Goal: Find specific page/section: Find specific page/section

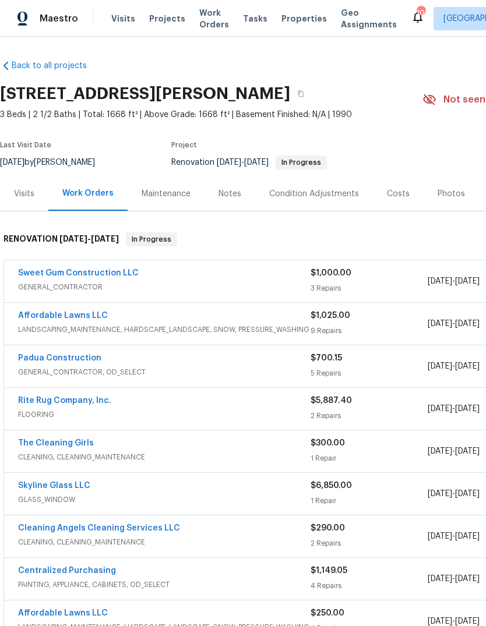
click at [117, 276] on link "Sweet Gum Construction LLC" at bounding box center [78, 273] width 121 height 8
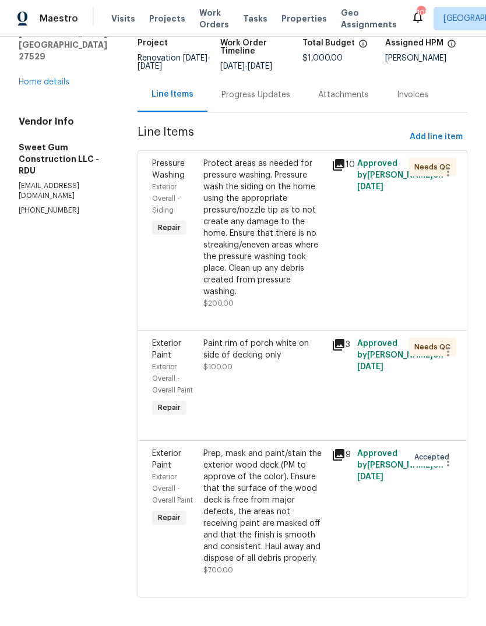
scroll to position [81, 0]
click at [291, 362] on div "Paint rim of porch white on side of decking only" at bounding box center [263, 350] width 121 height 23
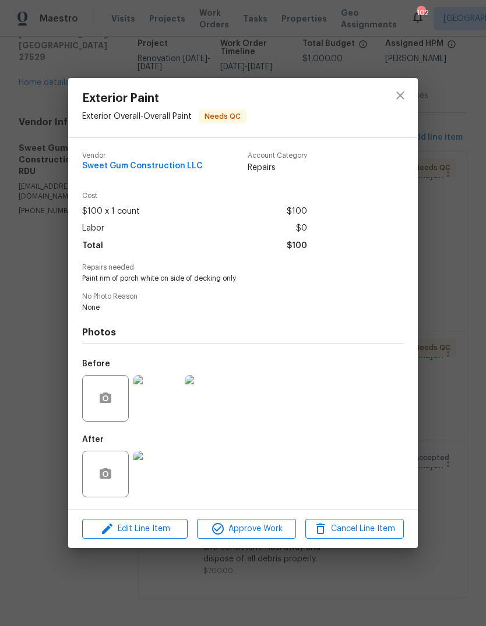
click at [163, 464] on img at bounding box center [156, 474] width 47 height 47
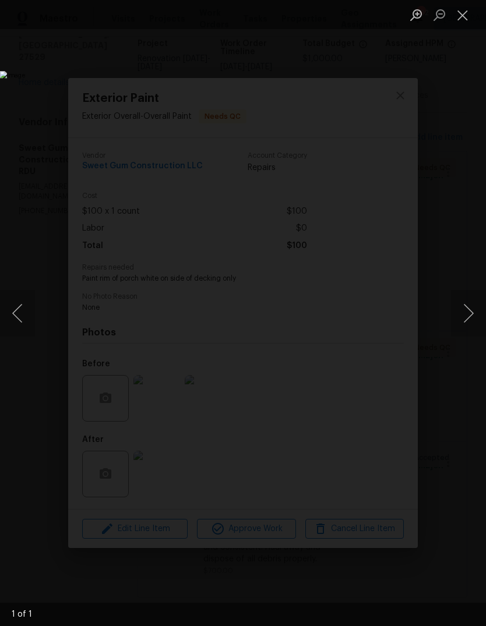
click at [460, 16] on button "Close lightbox" at bounding box center [462, 15] width 23 height 20
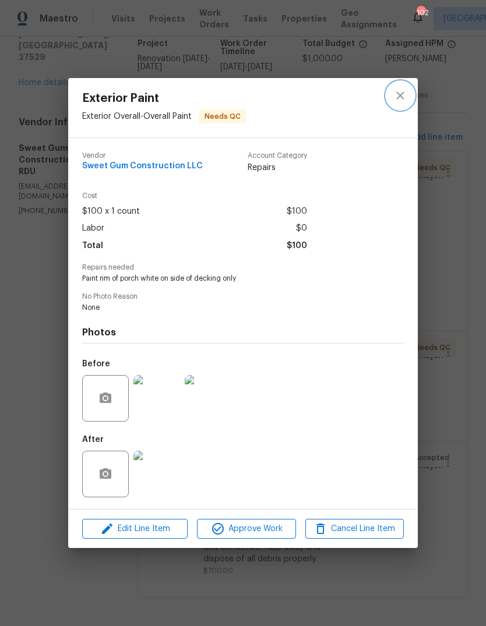
click at [401, 96] on icon "close" at bounding box center [400, 96] width 14 height 14
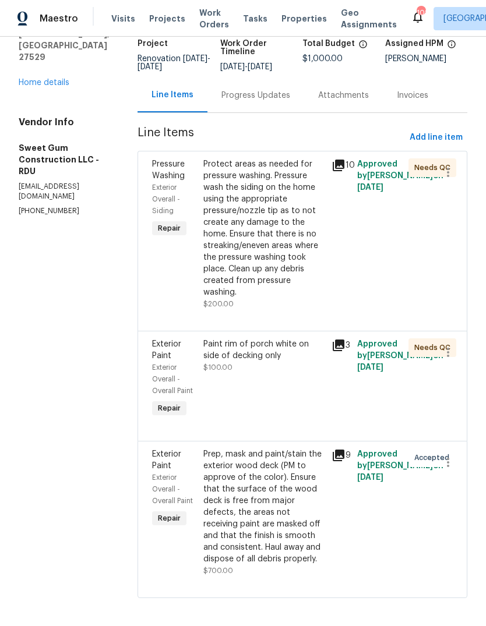
click at [66, 79] on link "Home details" at bounding box center [44, 83] width 51 height 8
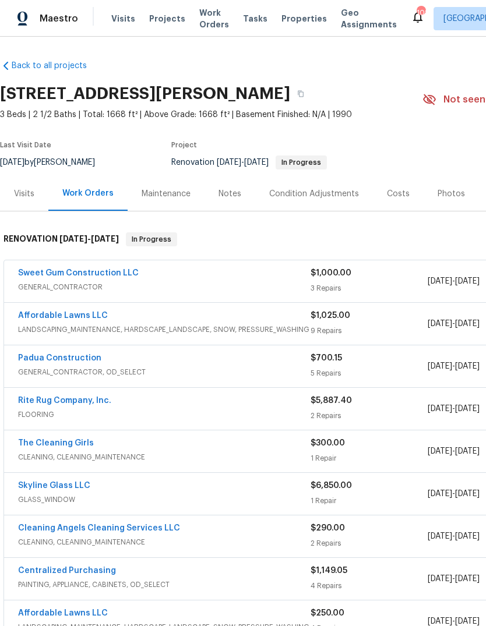
scroll to position [0, -2]
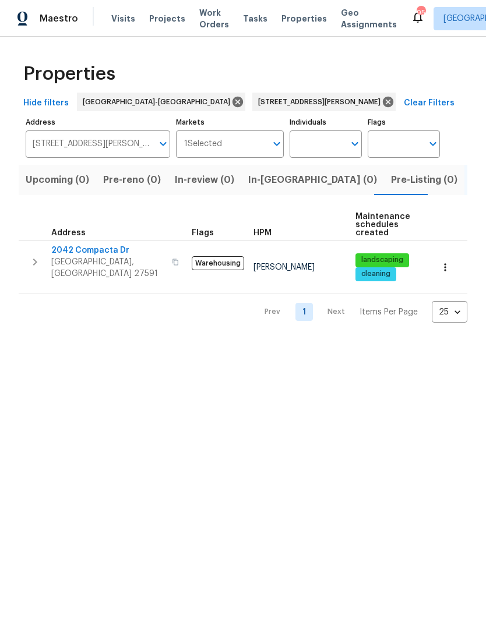
click at [451, 264] on button "button" at bounding box center [445, 268] width 26 height 26
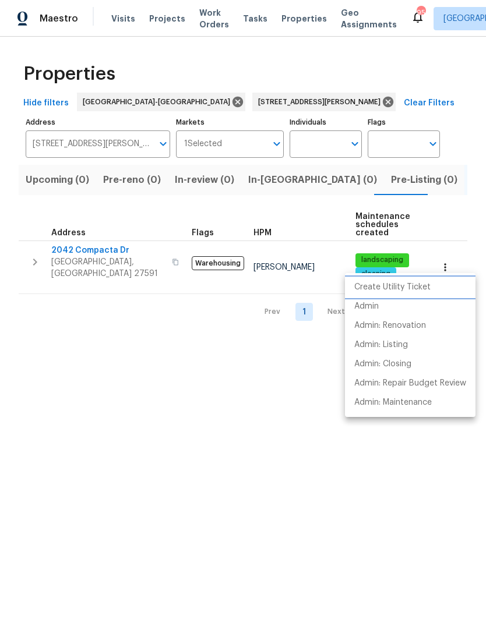
click at [419, 287] on p "Create Utility Ticket" at bounding box center [392, 287] width 76 height 12
click at [371, 308] on p "Admin" at bounding box center [366, 307] width 24 height 12
click at [290, 102] on div at bounding box center [243, 313] width 486 height 626
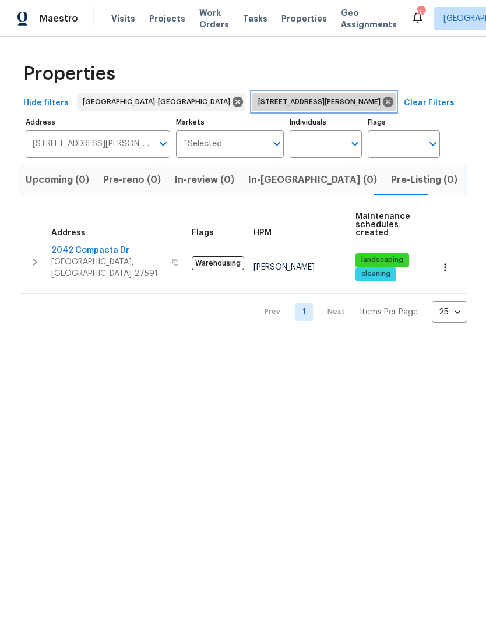
click at [383, 105] on icon at bounding box center [388, 102] width 10 height 10
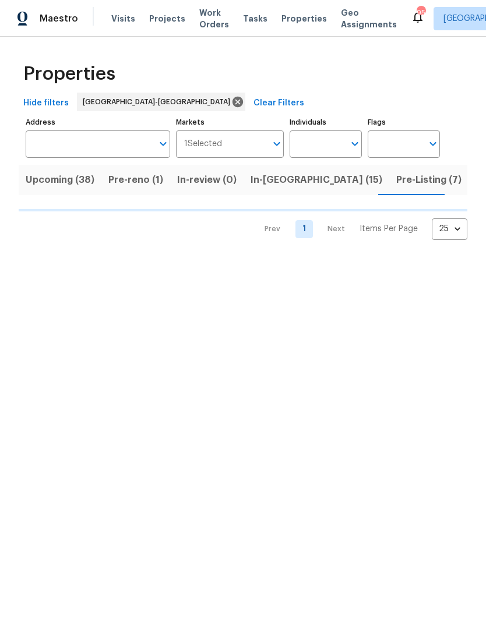
click at [114, 149] on input "Address" at bounding box center [89, 144] width 127 height 27
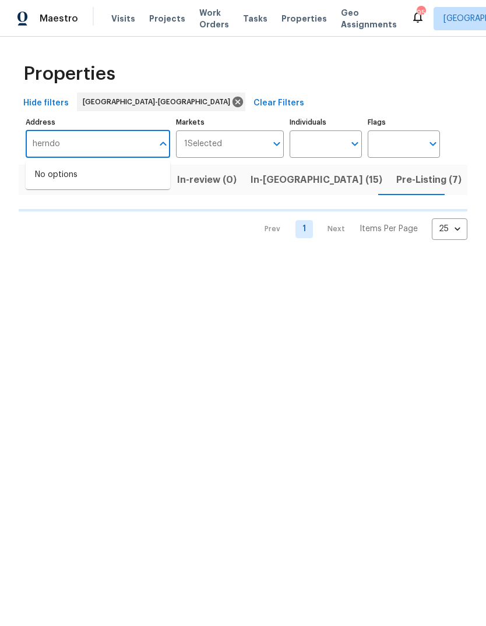
type input "[PERSON_NAME]"
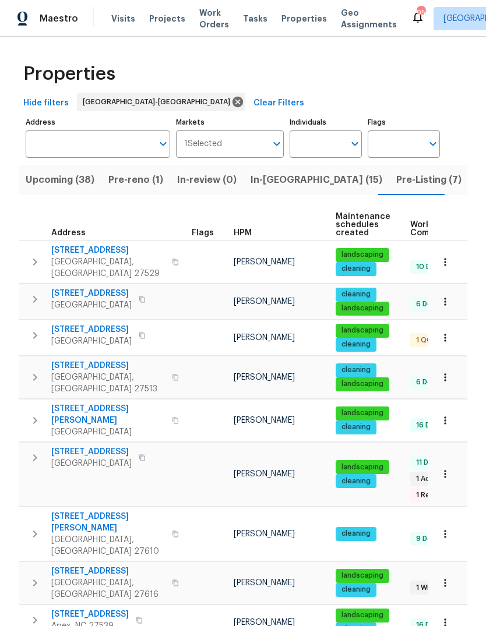
click at [108, 140] on input "Address" at bounding box center [89, 144] width 127 height 27
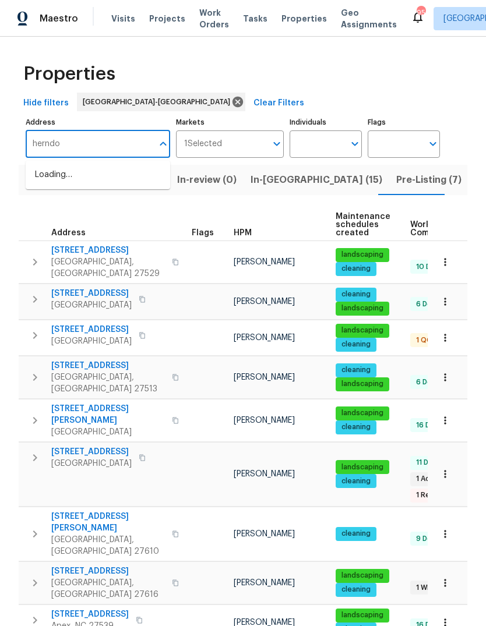
type input "[PERSON_NAME]"
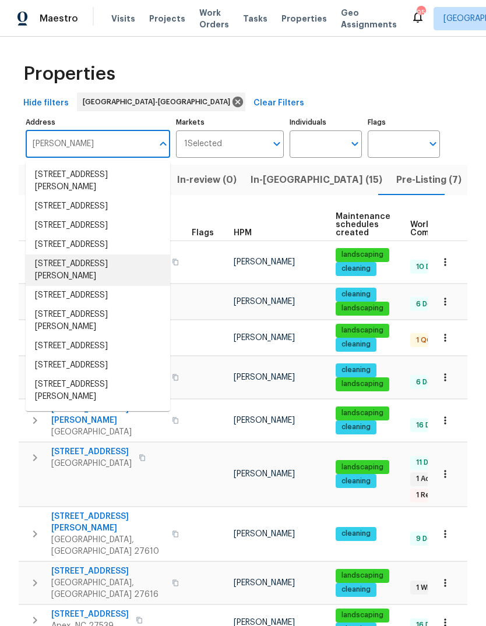
click at [104, 286] on li "[STREET_ADDRESS][PERSON_NAME]" at bounding box center [98, 270] width 144 height 31
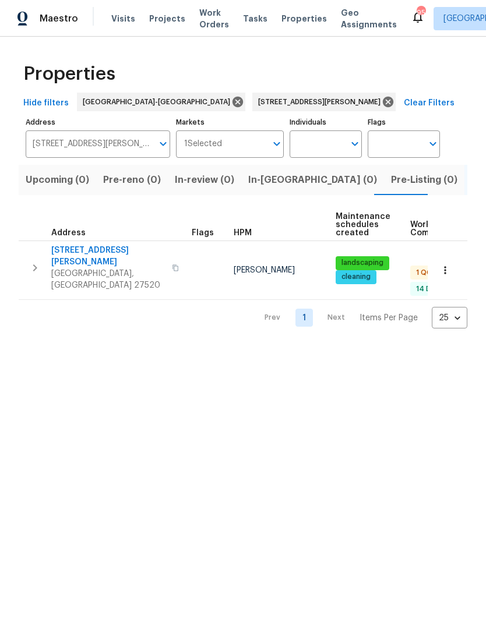
click at [88, 252] on span "[STREET_ADDRESS][PERSON_NAME]" at bounding box center [108, 256] width 114 height 23
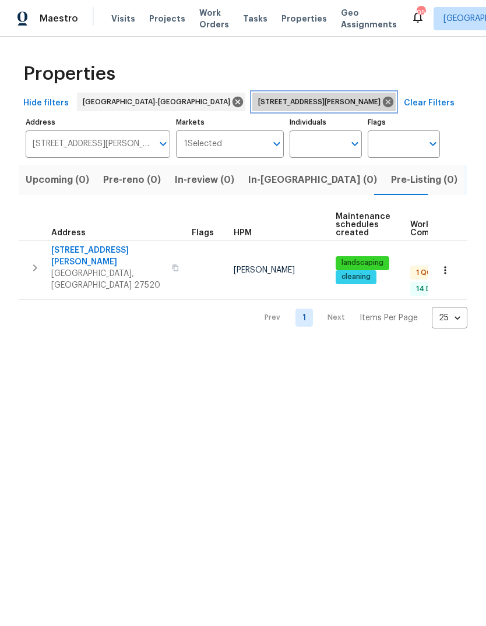
click at [383, 103] on icon at bounding box center [388, 102] width 10 height 10
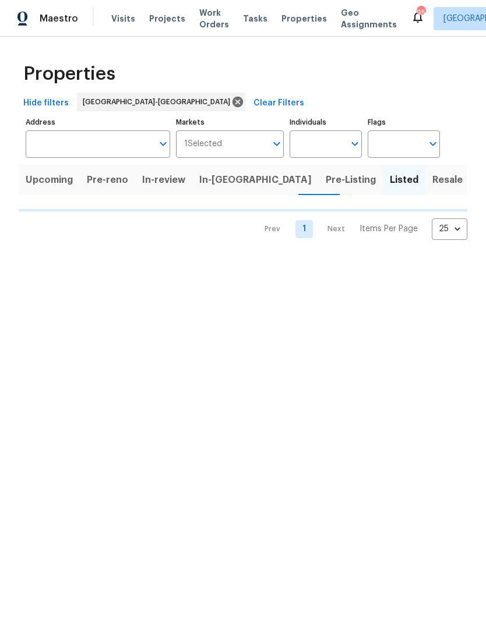
click at [106, 146] on input "Address" at bounding box center [89, 144] width 127 height 27
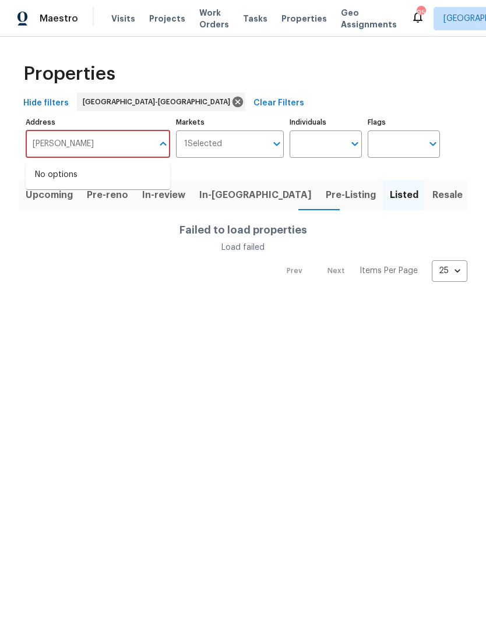
click at [272, 76] on div "Properties" at bounding box center [243, 73] width 449 height 37
click at [103, 144] on input "[PERSON_NAME]" at bounding box center [89, 144] width 127 height 27
click at [120, 143] on input "[PERSON_NAME]" at bounding box center [89, 144] width 127 height 27
click at [53, 142] on input "[PERSON_NAME]" at bounding box center [89, 144] width 127 height 27
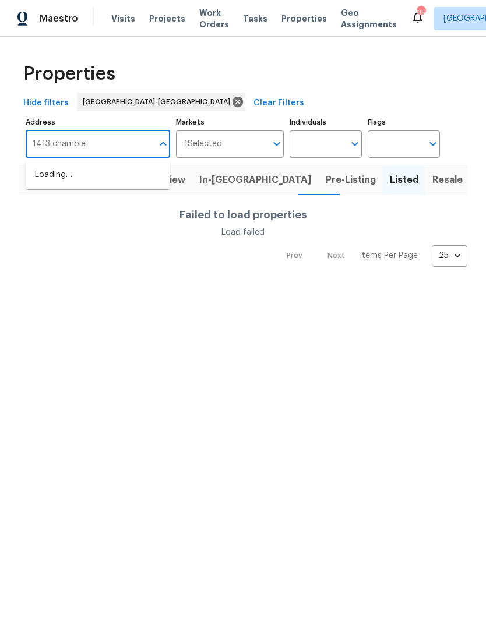
type input "1413 [PERSON_NAME]"
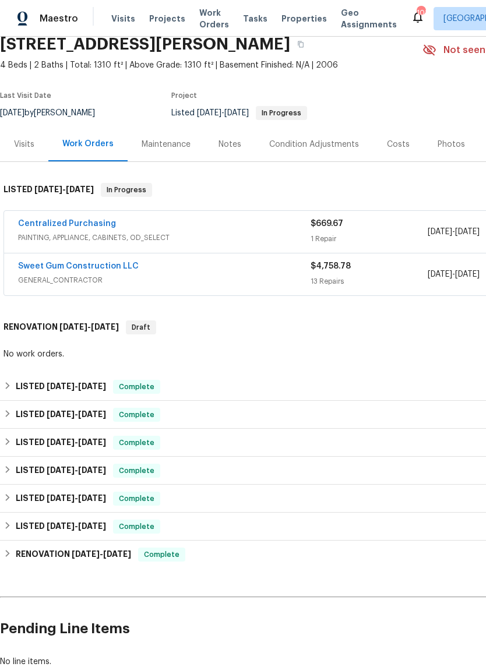
scroll to position [50, 0]
click at [72, 263] on link "Sweet Gum Construction LLC" at bounding box center [78, 266] width 121 height 8
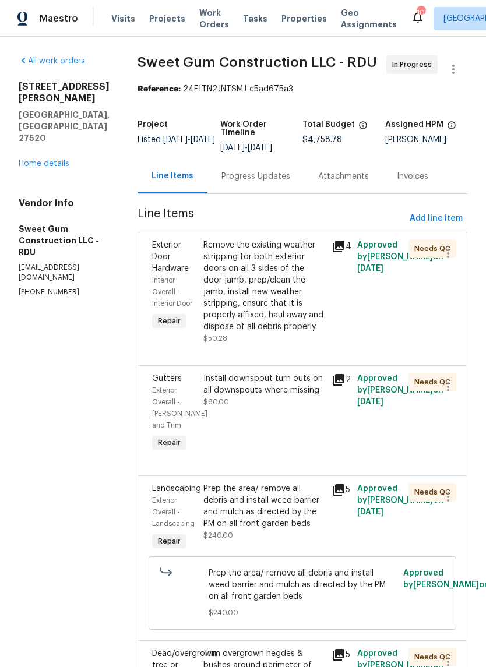
click at [290, 298] on div "Remove the existing weather stripping for both exterior doors on all 3 sides of…" at bounding box center [263, 285] width 121 height 93
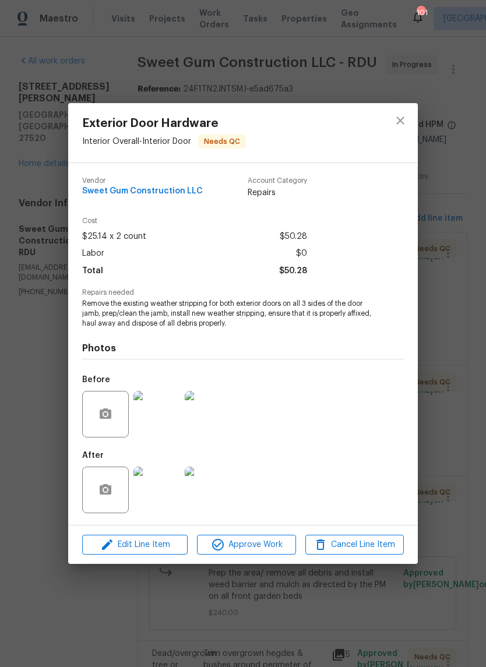
click at [163, 495] on img at bounding box center [156, 490] width 47 height 47
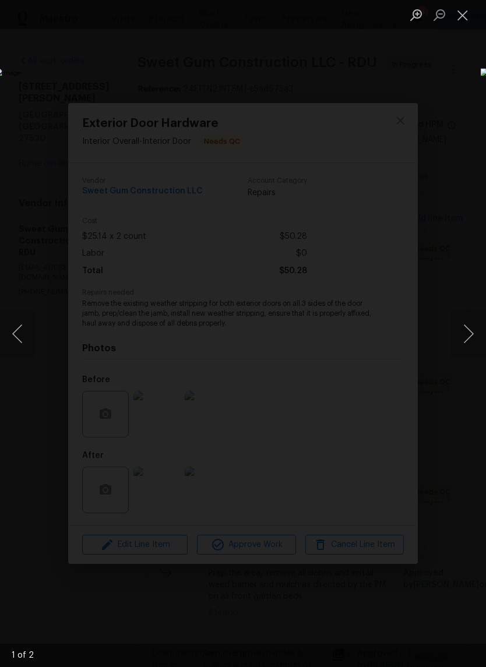
click at [468, 334] on button "Next image" at bounding box center [468, 334] width 35 height 47
click at [464, 16] on button "Close lightbox" at bounding box center [462, 15] width 23 height 20
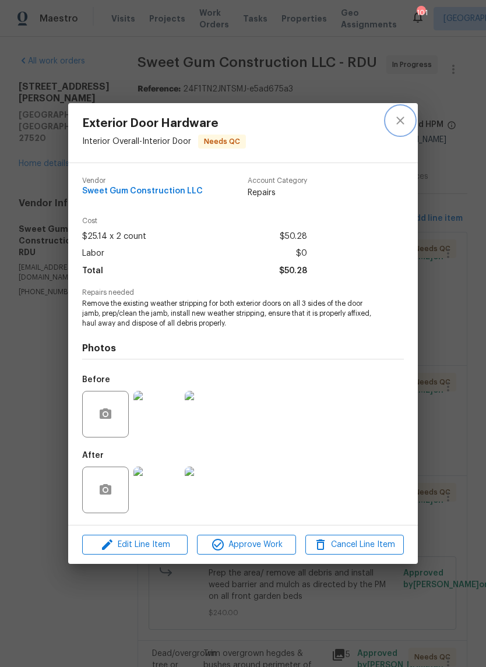
click at [404, 122] on icon "close" at bounding box center [400, 121] width 14 height 14
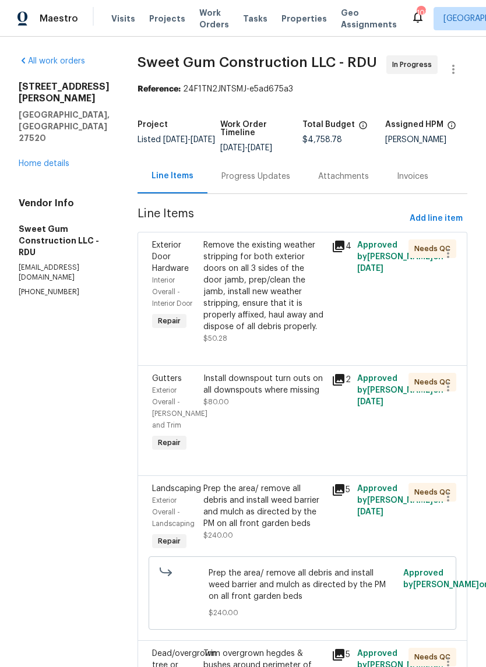
click at [300, 396] on div "Install downspout turn outs on all downspouts where missing" at bounding box center [263, 384] width 121 height 23
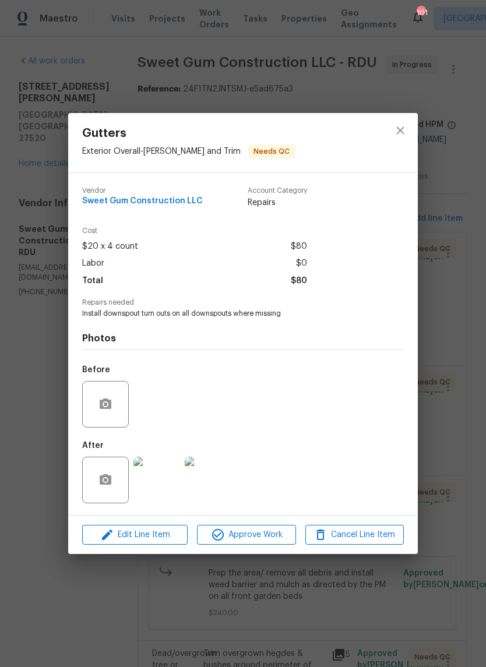
scroll to position [29, 0]
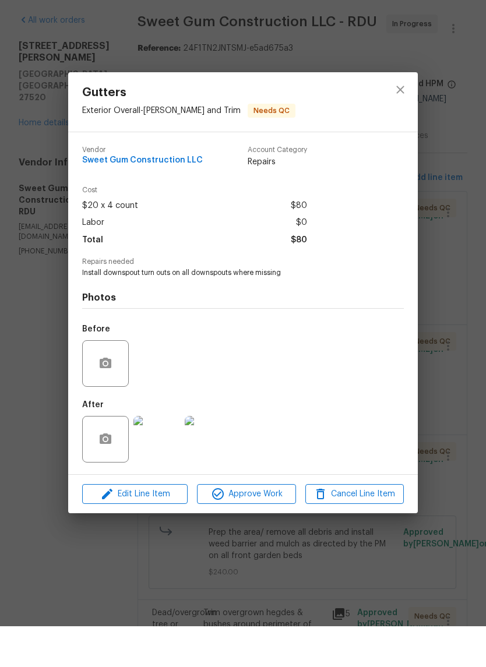
click at [171, 457] on img at bounding box center [156, 480] width 47 height 47
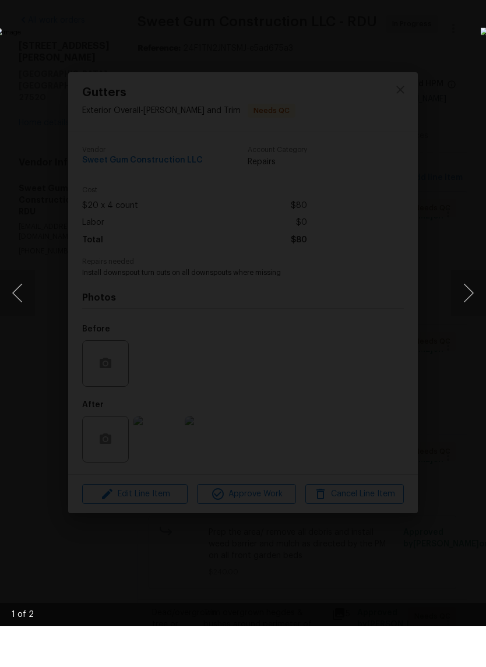
click at [467, 311] on button "Next image" at bounding box center [468, 334] width 35 height 47
click at [381, 135] on img "Lightbox" at bounding box center [188, 333] width 386 height 530
click at [381, 68] on img "Lightbox" at bounding box center [188, 333] width 386 height 530
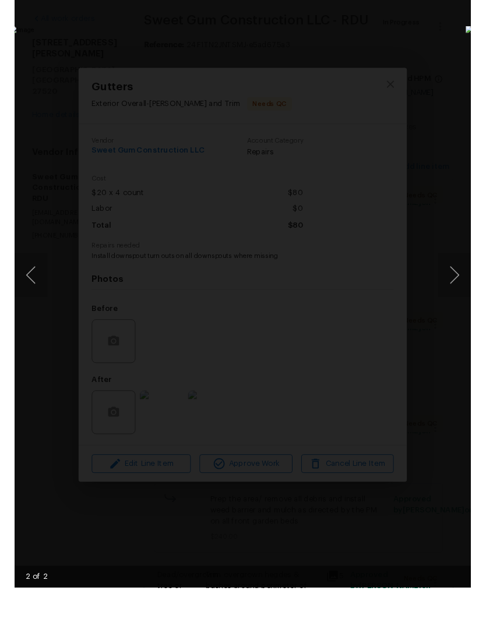
scroll to position [0, 0]
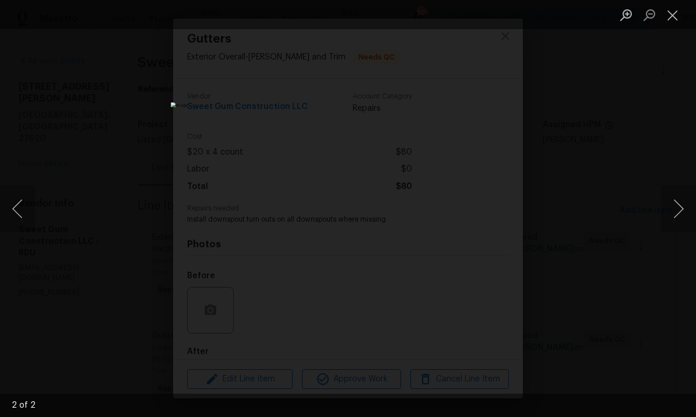
click at [485, 102] on img "Lightbox" at bounding box center [348, 208] width 354 height 212
click at [485, 14] on button "Close lightbox" at bounding box center [672, 15] width 23 height 20
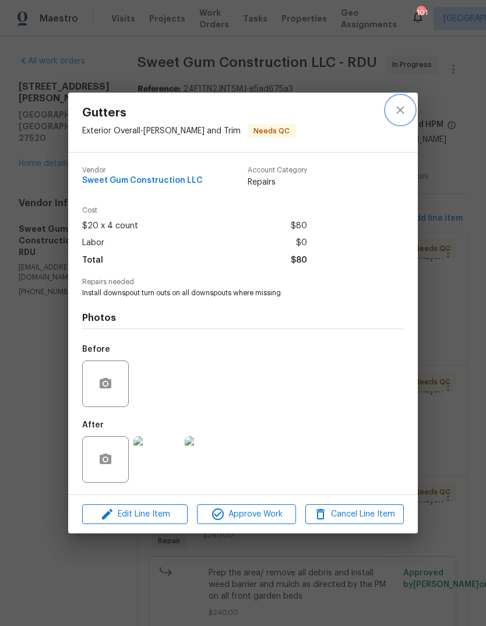
click at [402, 110] on icon "close" at bounding box center [400, 110] width 14 height 14
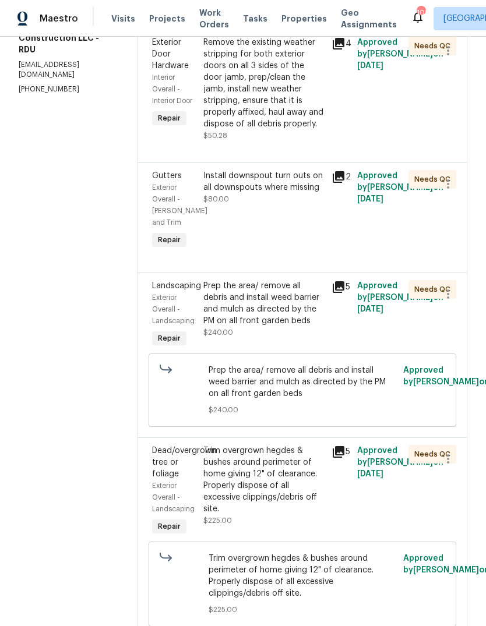
scroll to position [202, 0]
click at [344, 294] on icon at bounding box center [339, 288] width 12 height 12
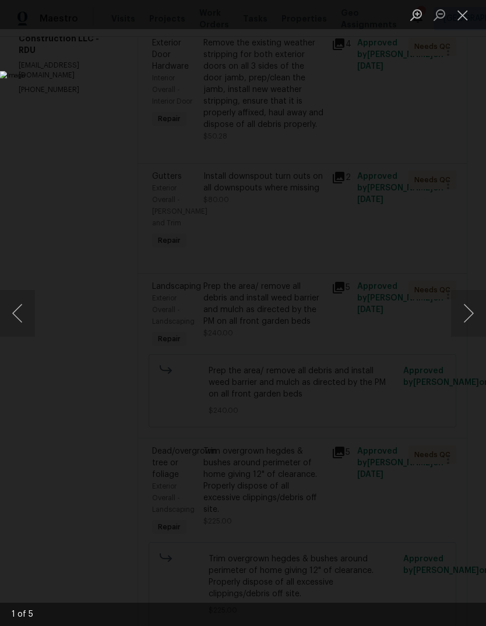
click at [24, 301] on button "Previous image" at bounding box center [17, 313] width 35 height 47
click at [461, 15] on button "Close lightbox" at bounding box center [462, 15] width 23 height 20
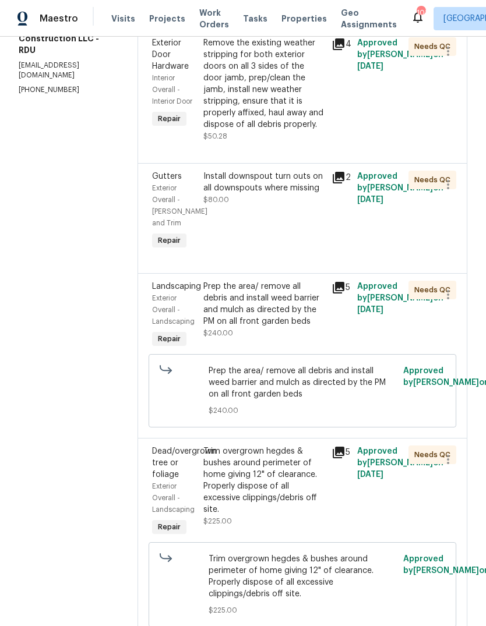
click at [285, 327] on div "Prep the area/ remove all debris and install weed barrier and mulch as directed…" at bounding box center [263, 304] width 121 height 47
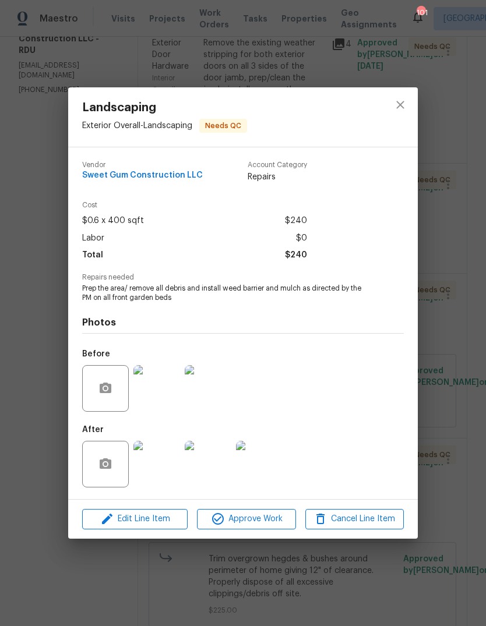
click at [158, 470] on img at bounding box center [156, 464] width 47 height 47
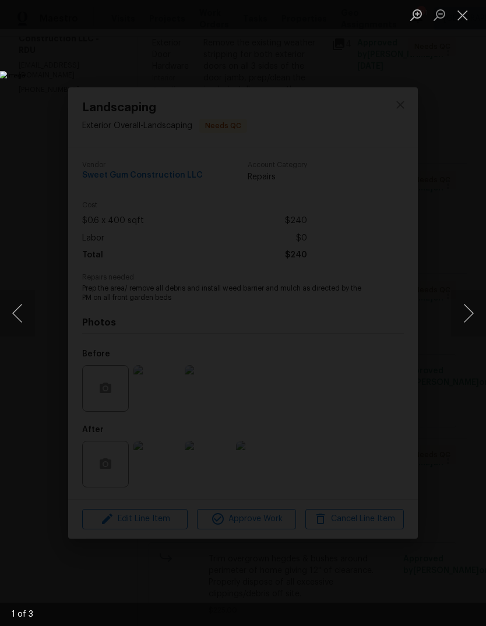
click at [467, 319] on button "Next image" at bounding box center [468, 313] width 35 height 47
click at [467, 316] on button "Next image" at bounding box center [468, 313] width 35 height 47
click at [462, 16] on button "Close lightbox" at bounding box center [462, 15] width 23 height 20
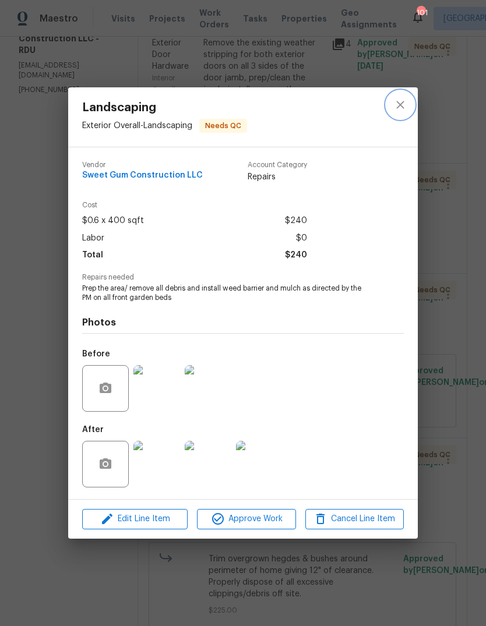
click at [399, 104] on icon "close" at bounding box center [400, 105] width 14 height 14
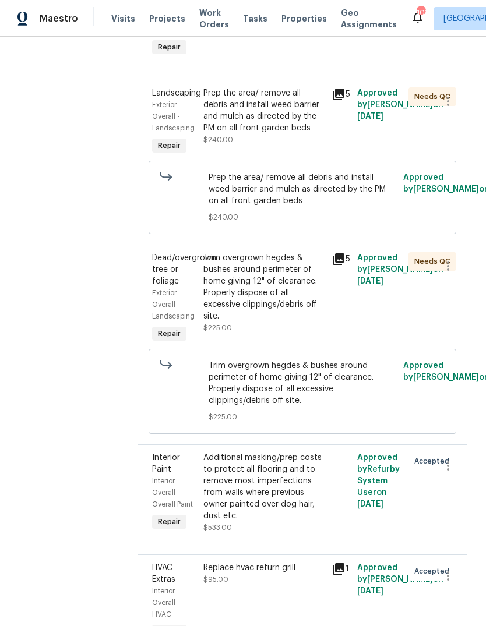
scroll to position [409, 0]
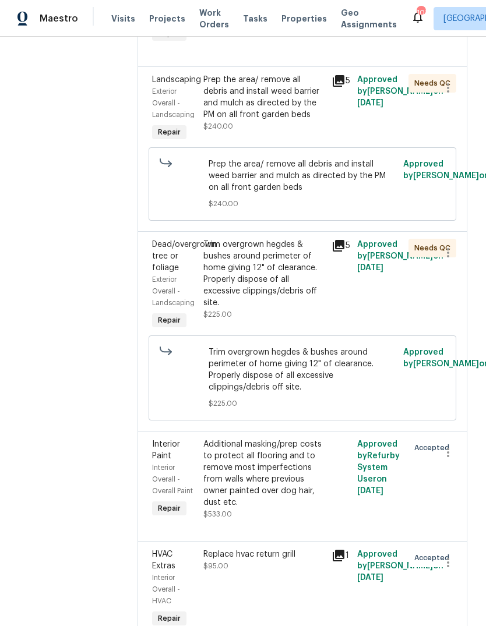
click at [298, 309] on div "Trim overgrown hegdes & bushes around perimeter of home giving 12" of clearance…" at bounding box center [263, 274] width 121 height 70
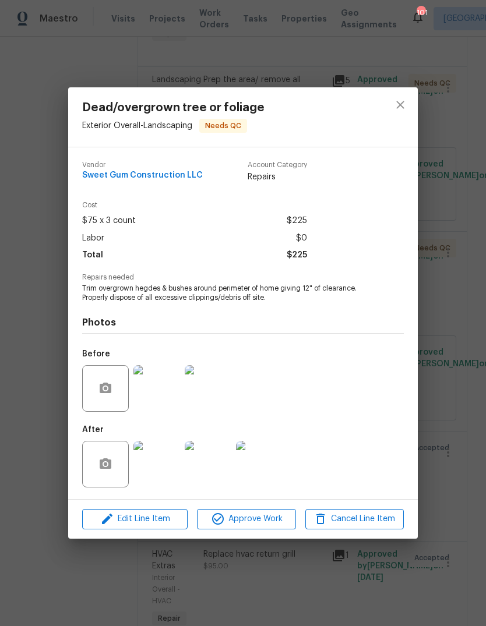
click at [165, 472] on img at bounding box center [156, 464] width 47 height 47
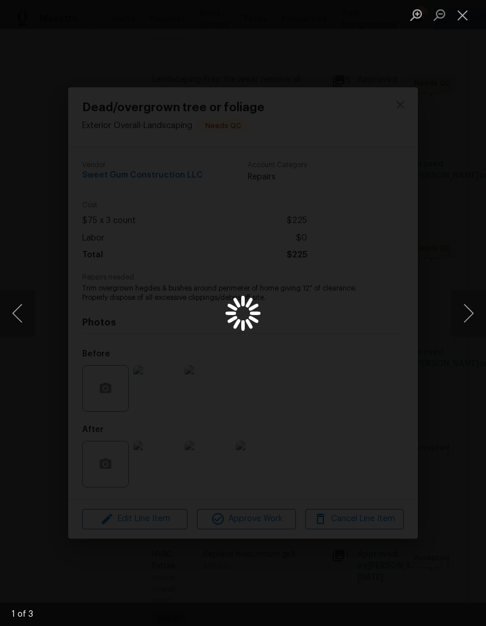
click at [467, 306] on button "Next image" at bounding box center [468, 313] width 35 height 47
click at [468, 19] on button "Close lightbox" at bounding box center [462, 15] width 23 height 20
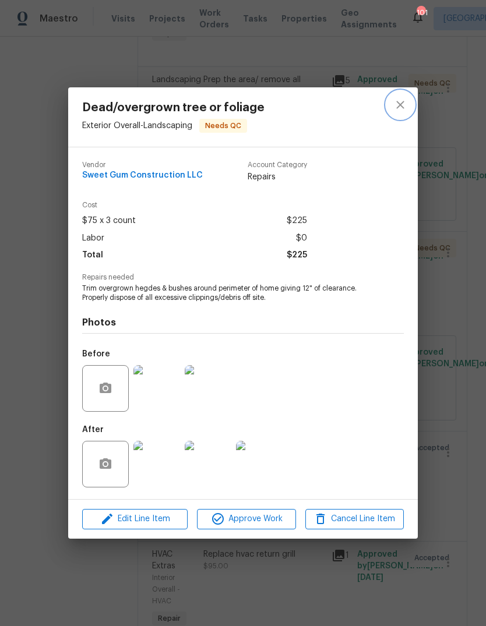
click at [402, 102] on icon "close" at bounding box center [400, 105] width 8 height 8
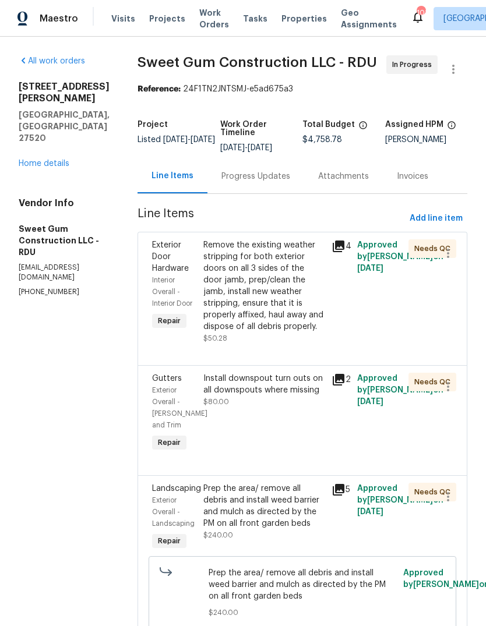
scroll to position [0, 0]
click at [53, 160] on link "Home details" at bounding box center [44, 164] width 51 height 8
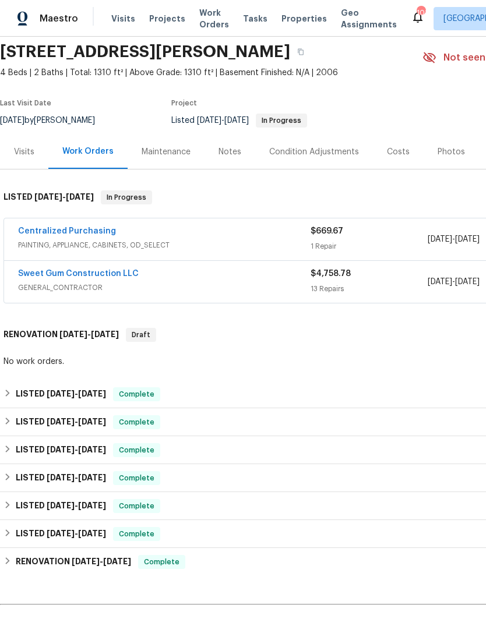
scroll to position [43, 0]
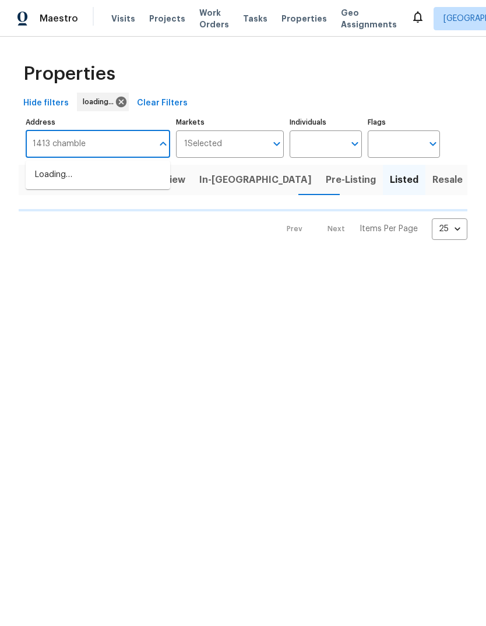
type input "1413 [PERSON_NAME]"
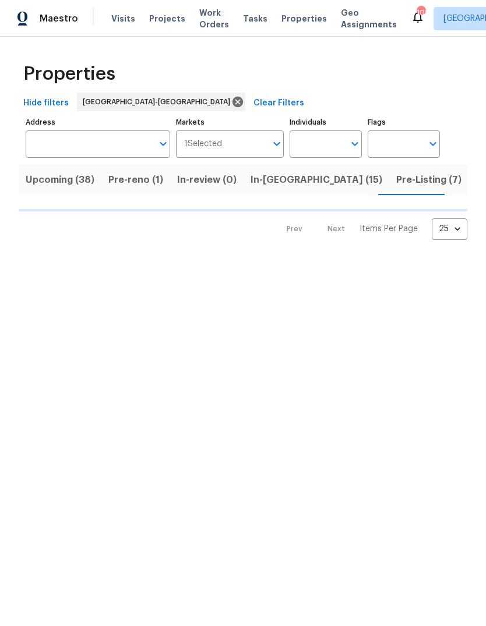
click at [71, 142] on input "Address" at bounding box center [89, 144] width 127 height 27
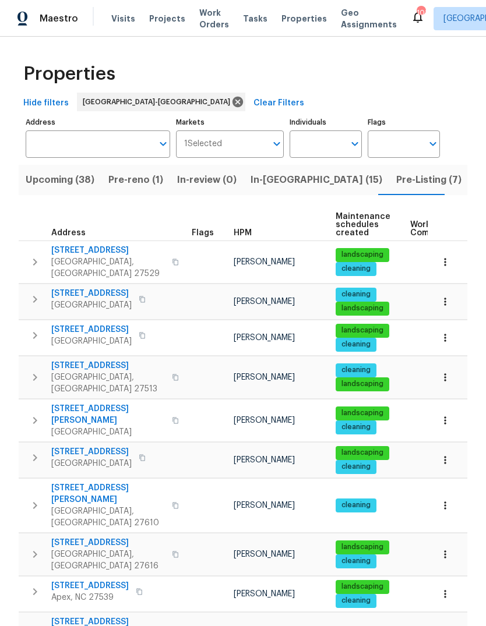
click at [104, 147] on input "Address" at bounding box center [89, 144] width 127 height 27
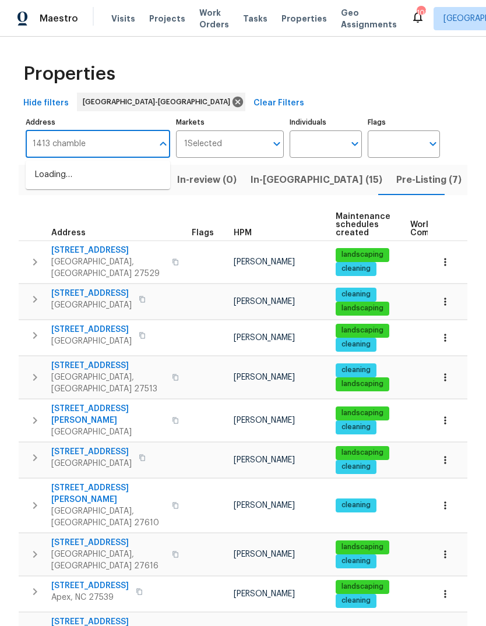
type input "1413 chamblee"
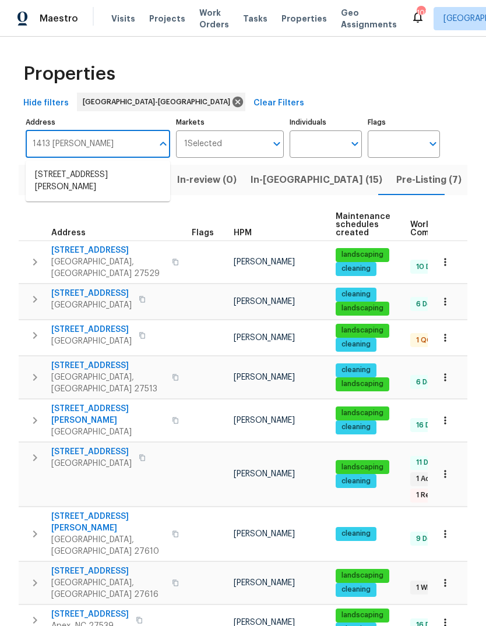
click at [57, 184] on li "1413 Chamblee Rd Zebulon NC 27597" at bounding box center [98, 180] width 144 height 31
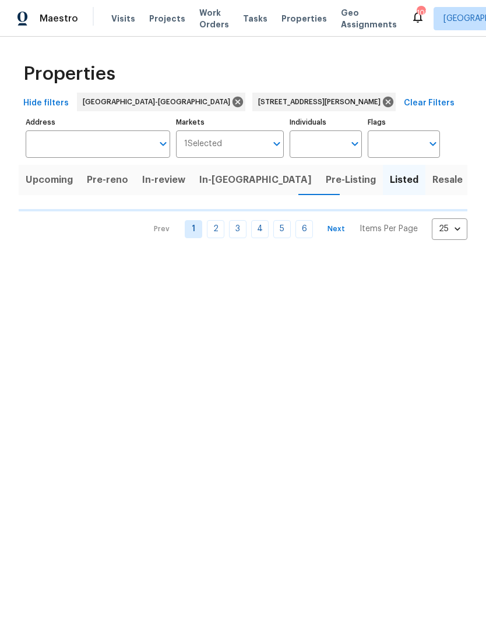
type input "1413 Chamblee Rd Zebulon NC 27597"
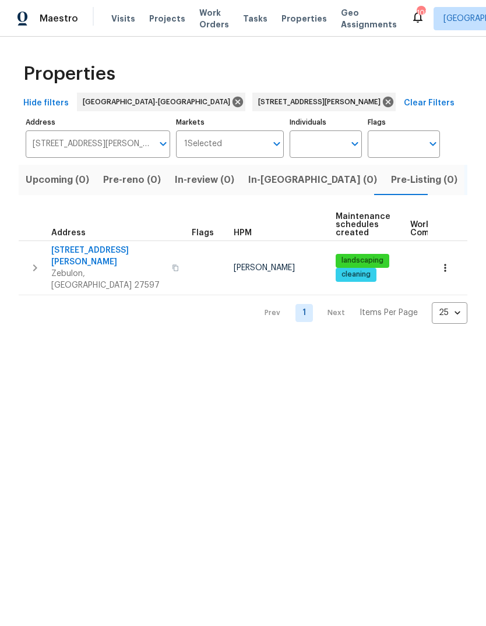
click at [445, 264] on icon "button" at bounding box center [445, 268] width 12 height 12
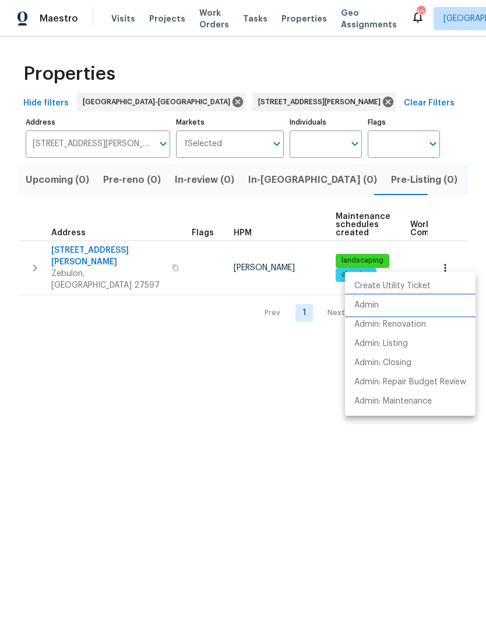
click at [370, 305] on p "Admin" at bounding box center [366, 305] width 24 height 12
